Goal: Task Accomplishment & Management: Use online tool/utility

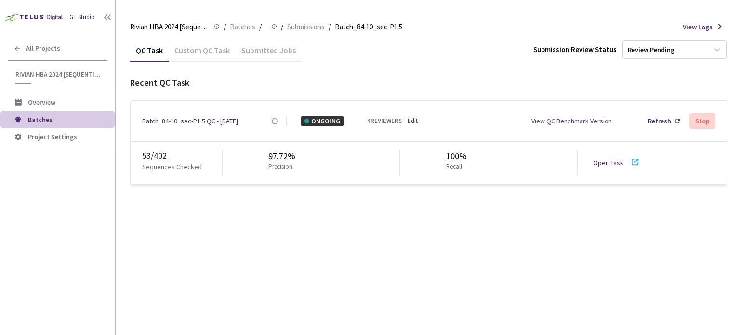
click at [609, 163] on link "Open Task" at bounding box center [608, 162] width 30 height 9
click at [191, 119] on div "Batch_84-10_sec-P1.5 QC - [DATE]" at bounding box center [190, 121] width 96 height 10
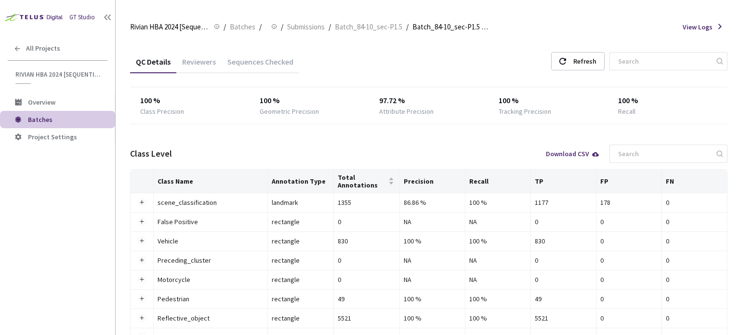
click at [193, 62] on div "Reviewers" at bounding box center [198, 65] width 45 height 16
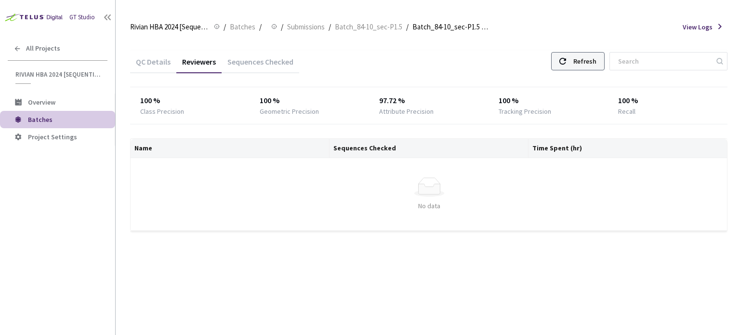
click at [580, 59] on div "Refresh" at bounding box center [577, 61] width 53 height 18
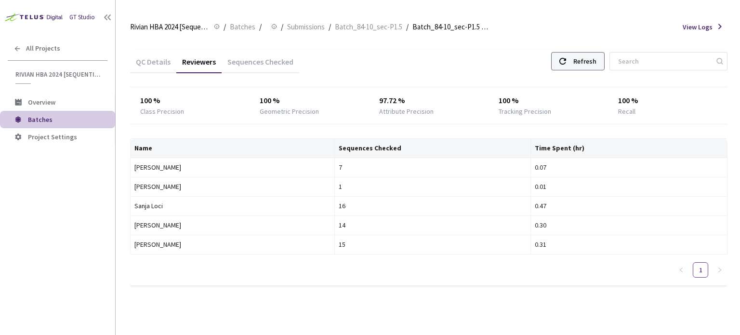
click at [587, 53] on div "Refresh" at bounding box center [584, 61] width 23 height 17
click at [584, 56] on div "Refresh" at bounding box center [584, 61] width 23 height 17
click at [589, 58] on div "Refresh" at bounding box center [584, 61] width 23 height 17
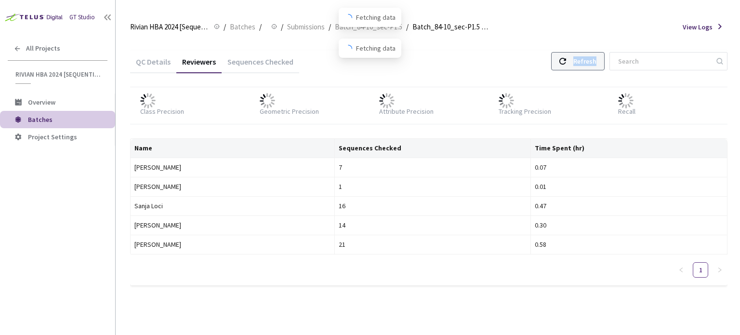
click at [589, 58] on div "Refresh" at bounding box center [584, 61] width 23 height 17
click at [596, 55] on div "Refresh" at bounding box center [584, 61] width 23 height 17
click at [596, 61] on div "Refresh" at bounding box center [584, 61] width 23 height 17
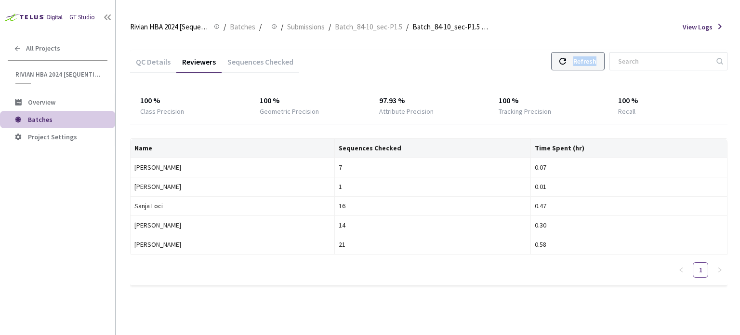
click at [596, 61] on div "Refresh" at bounding box center [584, 61] width 23 height 17
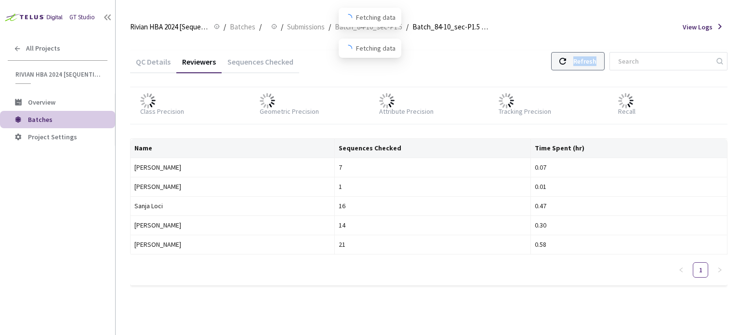
click at [596, 61] on div "Refresh" at bounding box center [584, 61] width 23 height 17
click at [589, 65] on div "Refresh" at bounding box center [584, 61] width 23 height 17
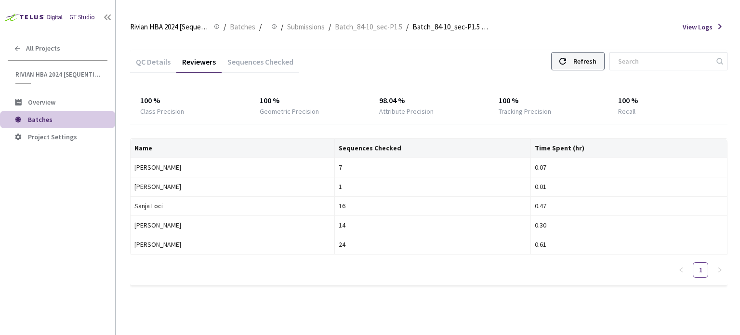
click at [589, 65] on div "Refresh" at bounding box center [584, 61] width 23 height 17
click at [581, 69] on div "Refresh" at bounding box center [577, 61] width 53 height 18
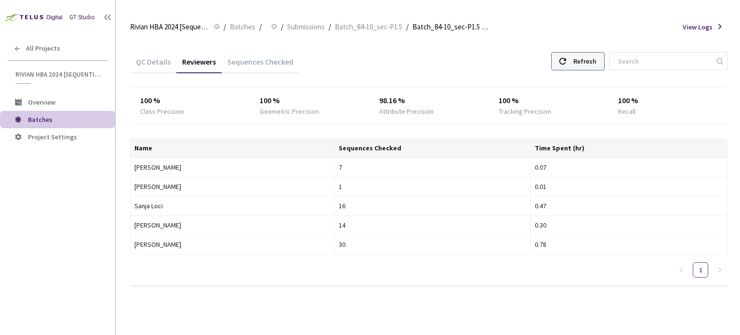
click at [581, 69] on div "Refresh" at bounding box center [577, 61] width 53 height 18
click at [577, 62] on div "Refresh" at bounding box center [577, 61] width 53 height 18
